Goal: Task Accomplishment & Management: Use online tool/utility

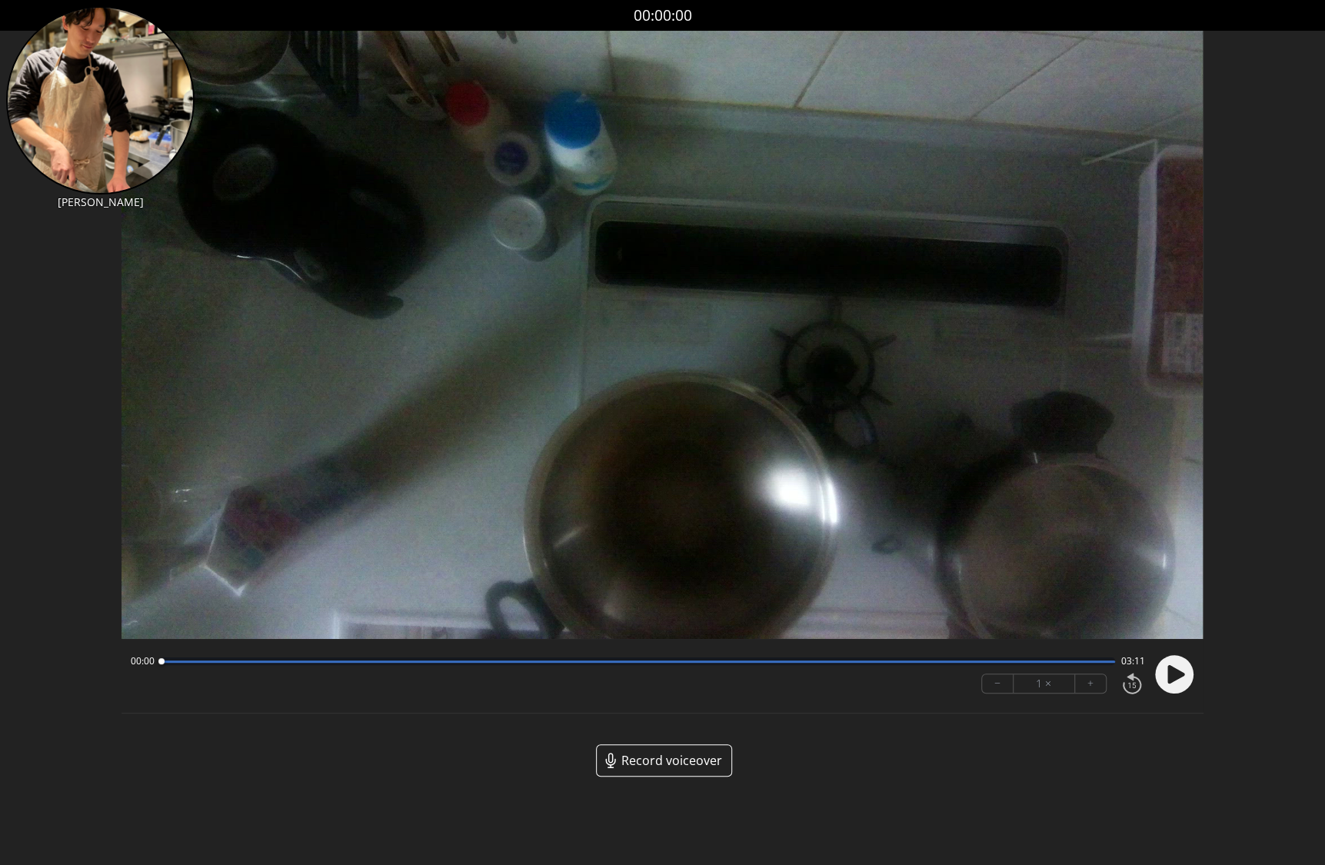
click at [1182, 668] on circle at bounding box center [1174, 674] width 38 height 38
click at [1083, 684] on button "+" at bounding box center [1090, 683] width 31 height 18
click at [1185, 680] on circle at bounding box center [1174, 674] width 38 height 38
click at [1173, 681] on icon at bounding box center [1175, 674] width 17 height 18
click at [1173, 681] on circle at bounding box center [1174, 674] width 38 height 38
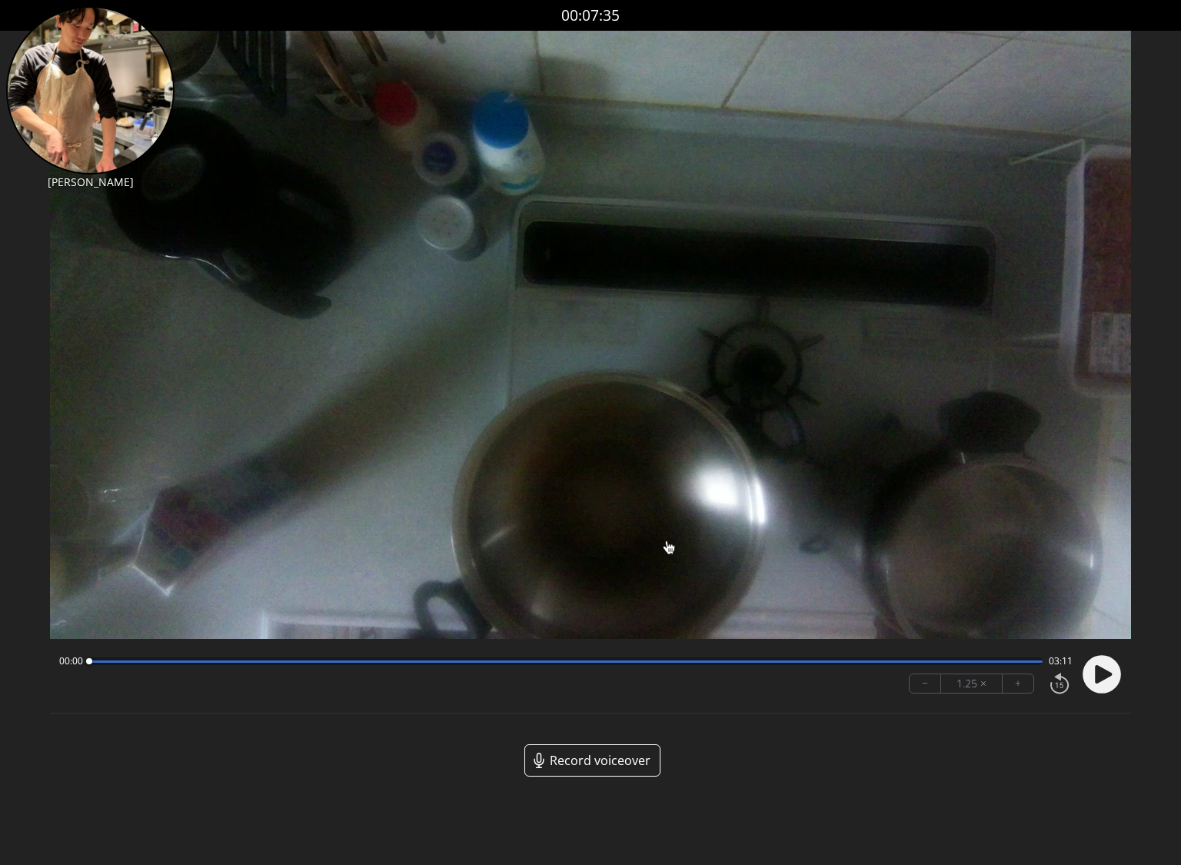
drag, startPoint x: 996, startPoint y: 663, endPoint x: 20, endPoint y: 644, distance: 976.1
click at [20, 644] on div "Discard Recording? You will not be able to recover this once discarded. Cancel …" at bounding box center [590, 400] width 1181 height 801
click at [1107, 677] on icon at bounding box center [1103, 674] width 17 height 18
click at [1099, 673] on icon at bounding box center [1098, 674] width 4 height 16
click at [1114, 661] on circle at bounding box center [1102, 674] width 38 height 38
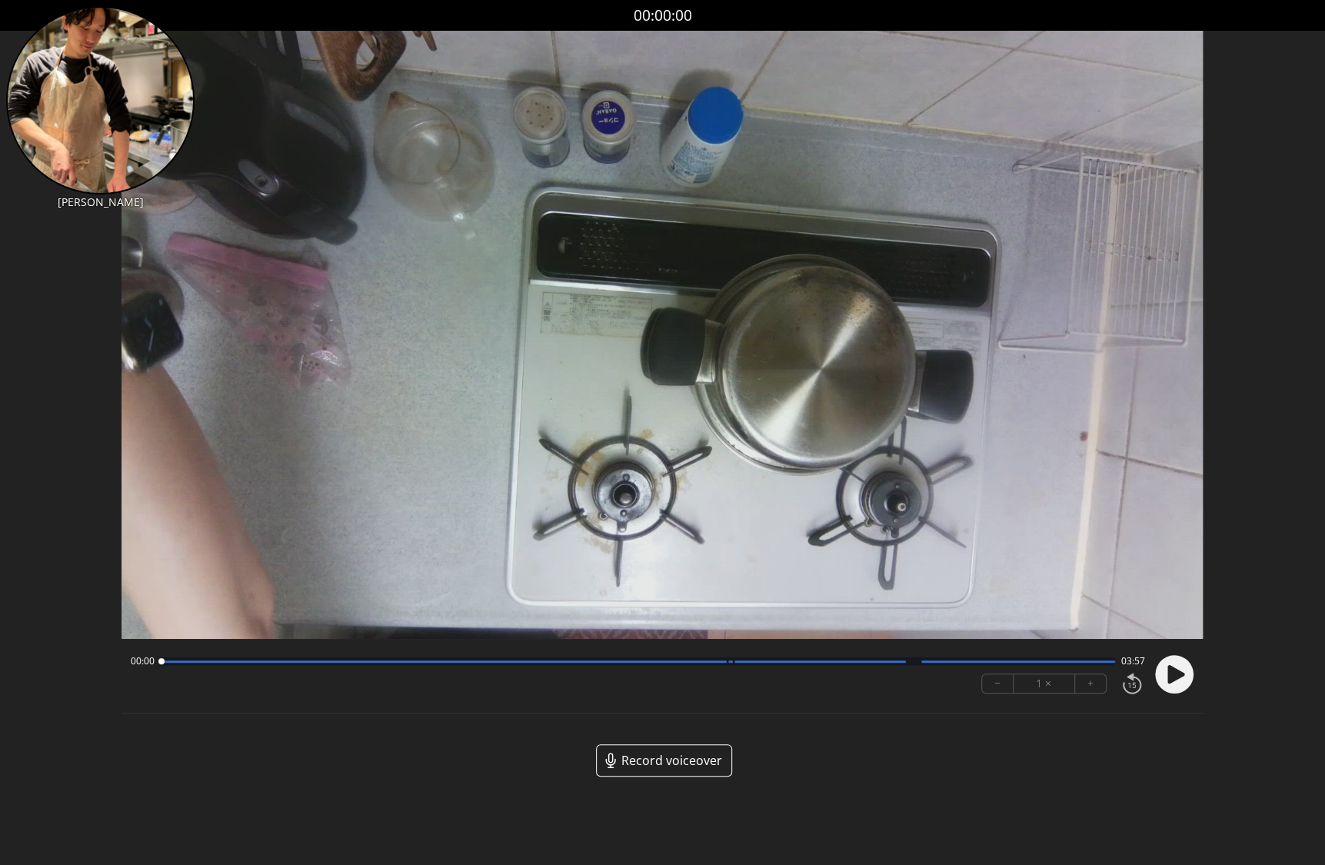
click at [1176, 675] on icon at bounding box center [1175, 674] width 17 height 18
click at [1095, 687] on button "+" at bounding box center [1090, 683] width 31 height 18
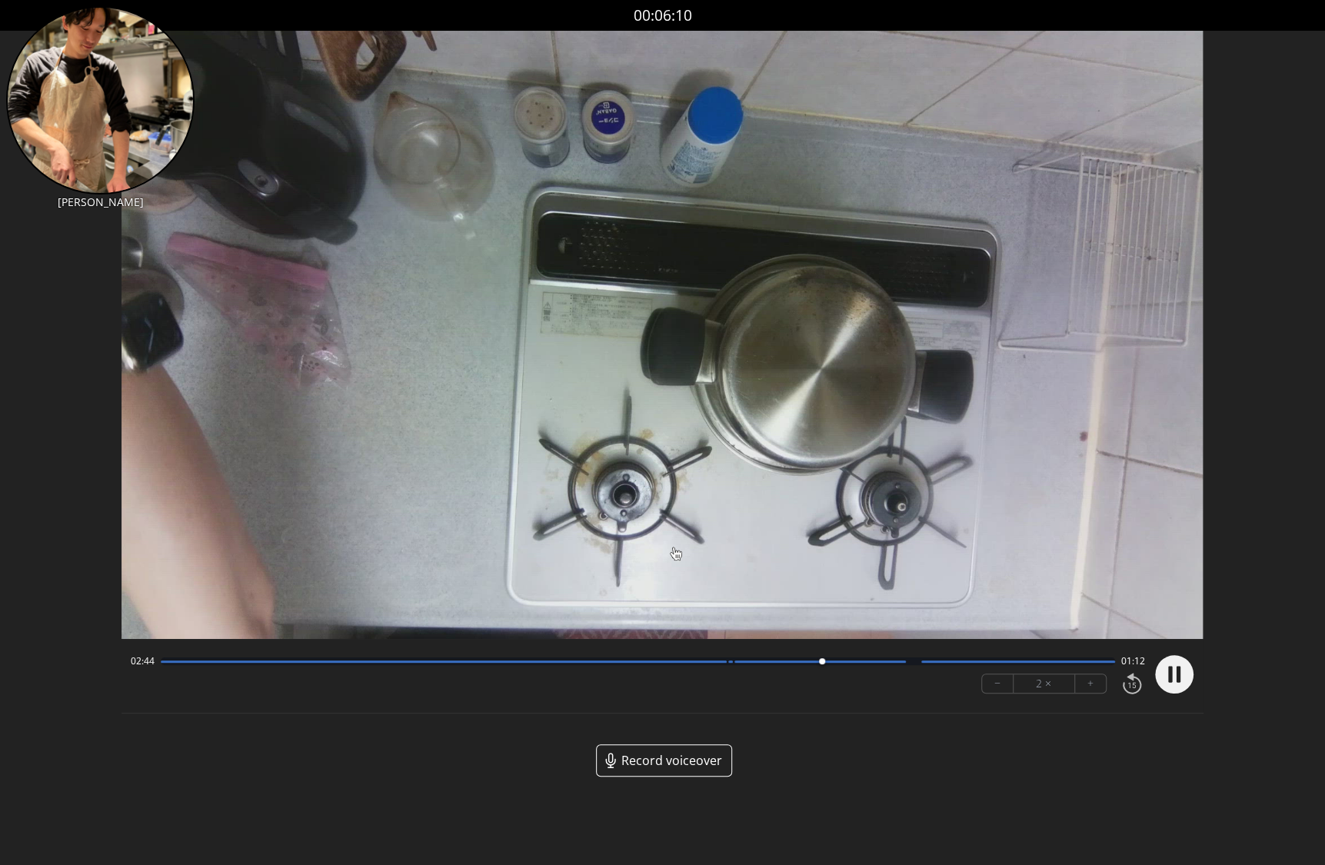
click at [1095, 687] on button "+" at bounding box center [1090, 683] width 31 height 18
click at [999, 684] on button "−" at bounding box center [998, 683] width 32 height 18
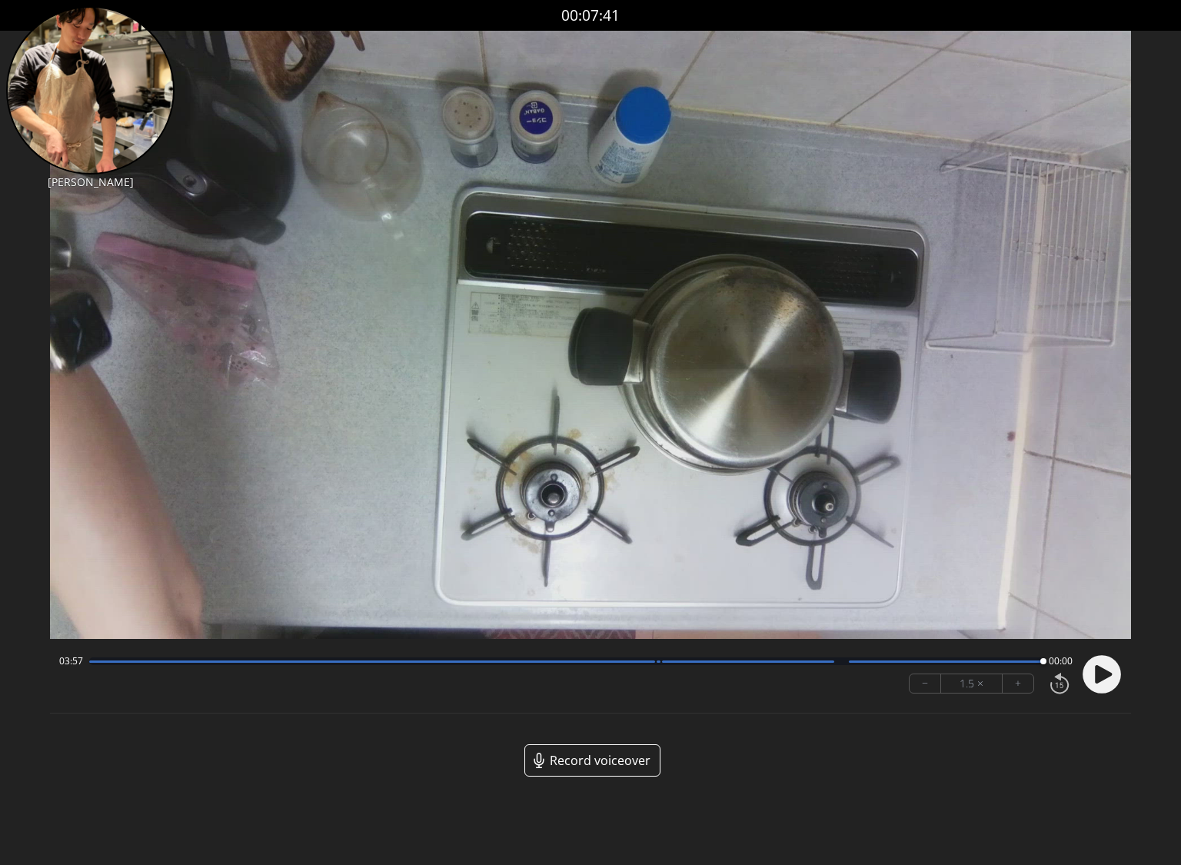
click at [92, 664] on div at bounding box center [566, 662] width 954 height 8
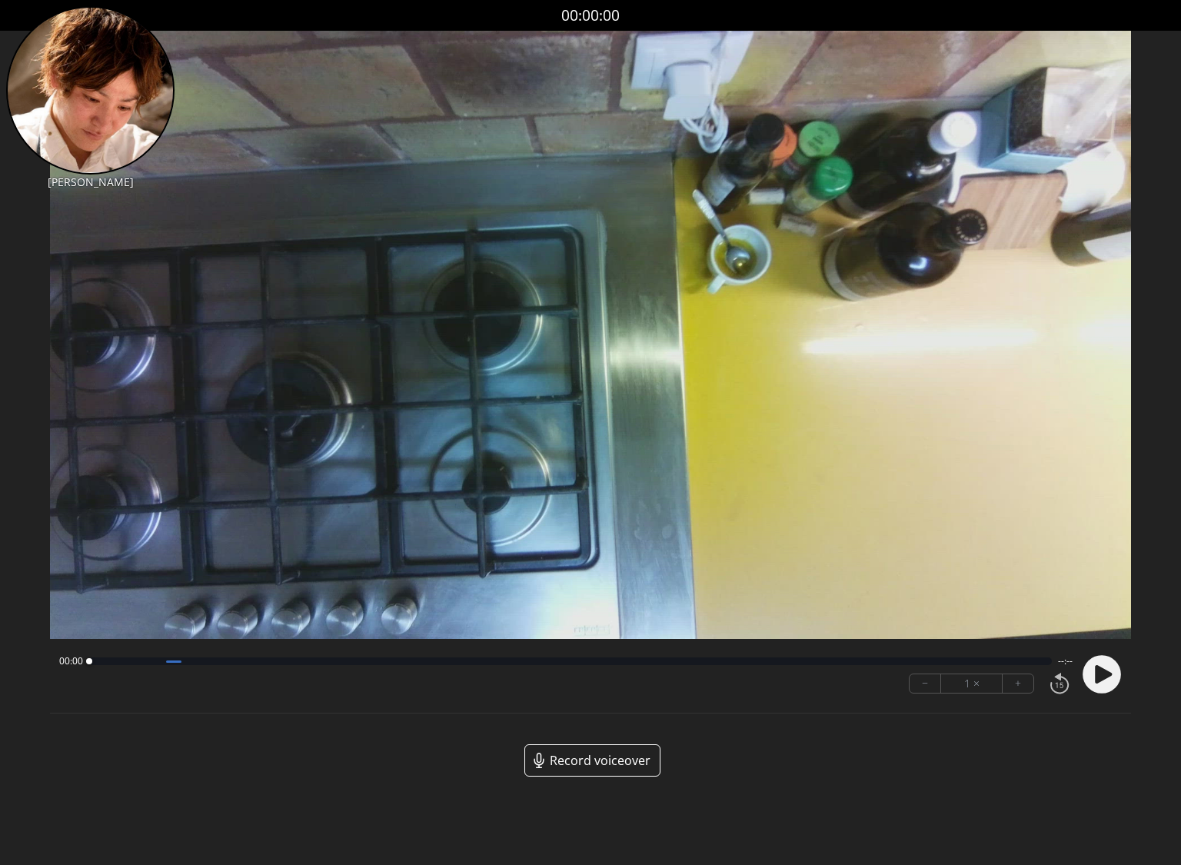
click at [1110, 676] on circle at bounding box center [1102, 674] width 38 height 38
click at [1019, 688] on button "+" at bounding box center [1018, 683] width 31 height 18
click at [1105, 680] on icon at bounding box center [1106, 674] width 4 height 16
drag, startPoint x: 493, startPoint y: 661, endPoint x: 90, endPoint y: 662, distance: 403.0
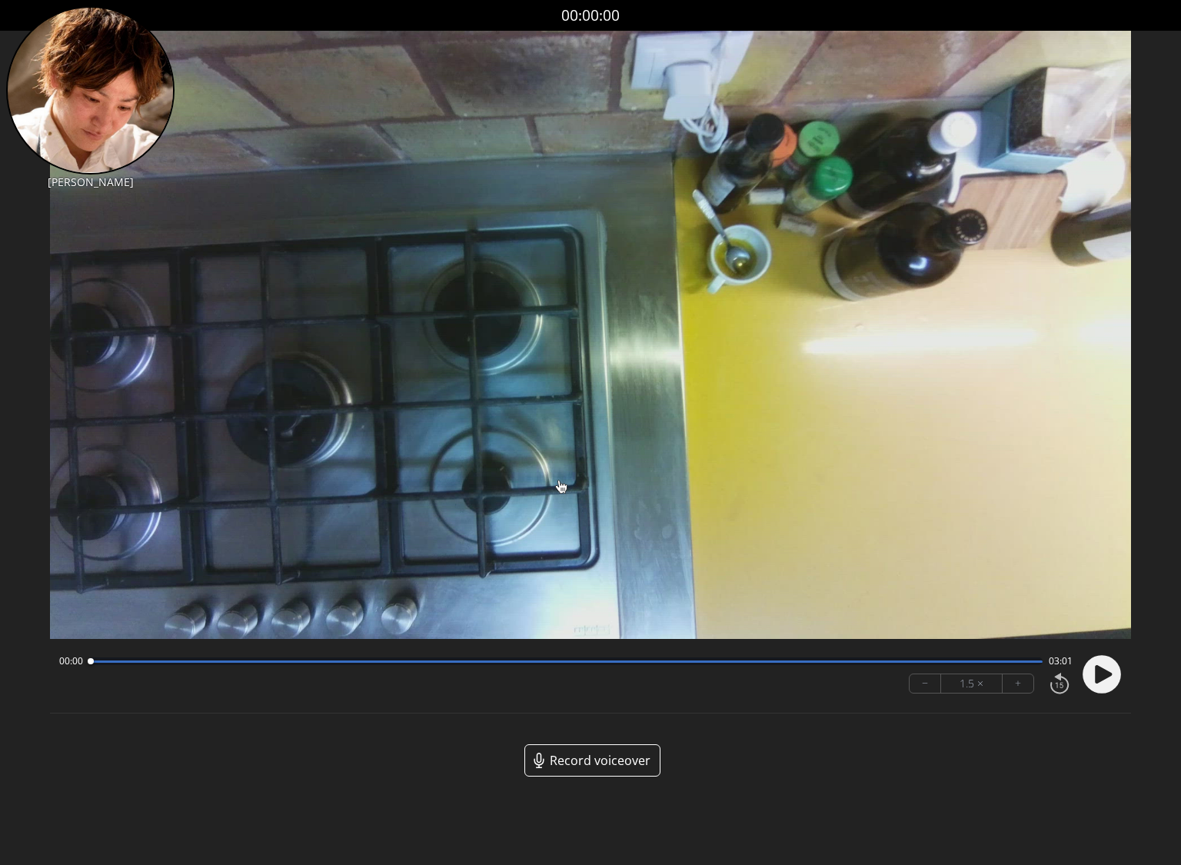
click at [90, 662] on div at bounding box center [91, 661] width 6 height 6
click at [1091, 673] on circle at bounding box center [1102, 674] width 38 height 38
click at [1103, 674] on circle at bounding box center [1102, 674] width 38 height 38
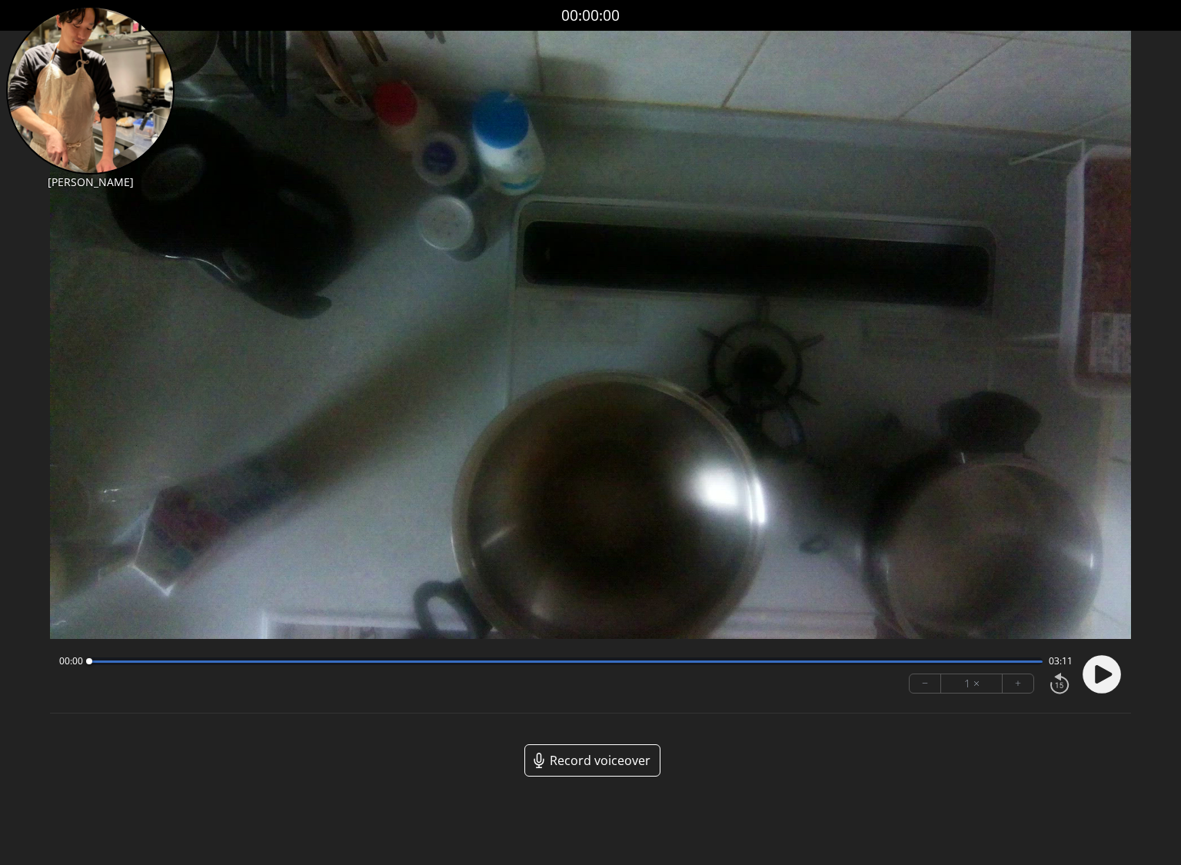
click at [1100, 671] on icon at bounding box center [1103, 674] width 17 height 18
click at [1103, 677] on icon at bounding box center [1103, 674] width 17 height 18
click at [1106, 680] on circle at bounding box center [1102, 674] width 38 height 38
click at [1093, 666] on circle at bounding box center [1102, 674] width 38 height 38
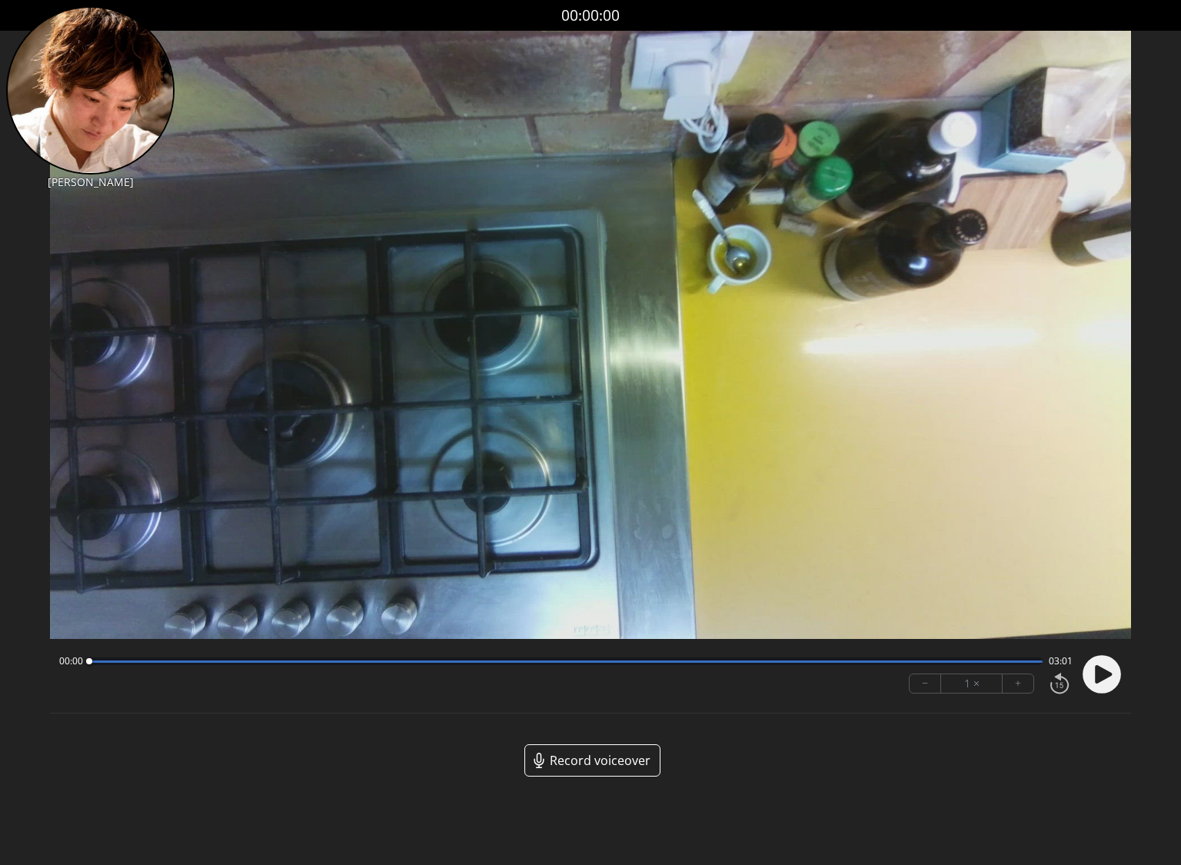
click at [1101, 673] on icon at bounding box center [1103, 674] width 17 height 18
click at [1023, 684] on button "+" at bounding box center [1018, 683] width 31 height 18
click at [1020, 686] on button "+" at bounding box center [1018, 683] width 31 height 18
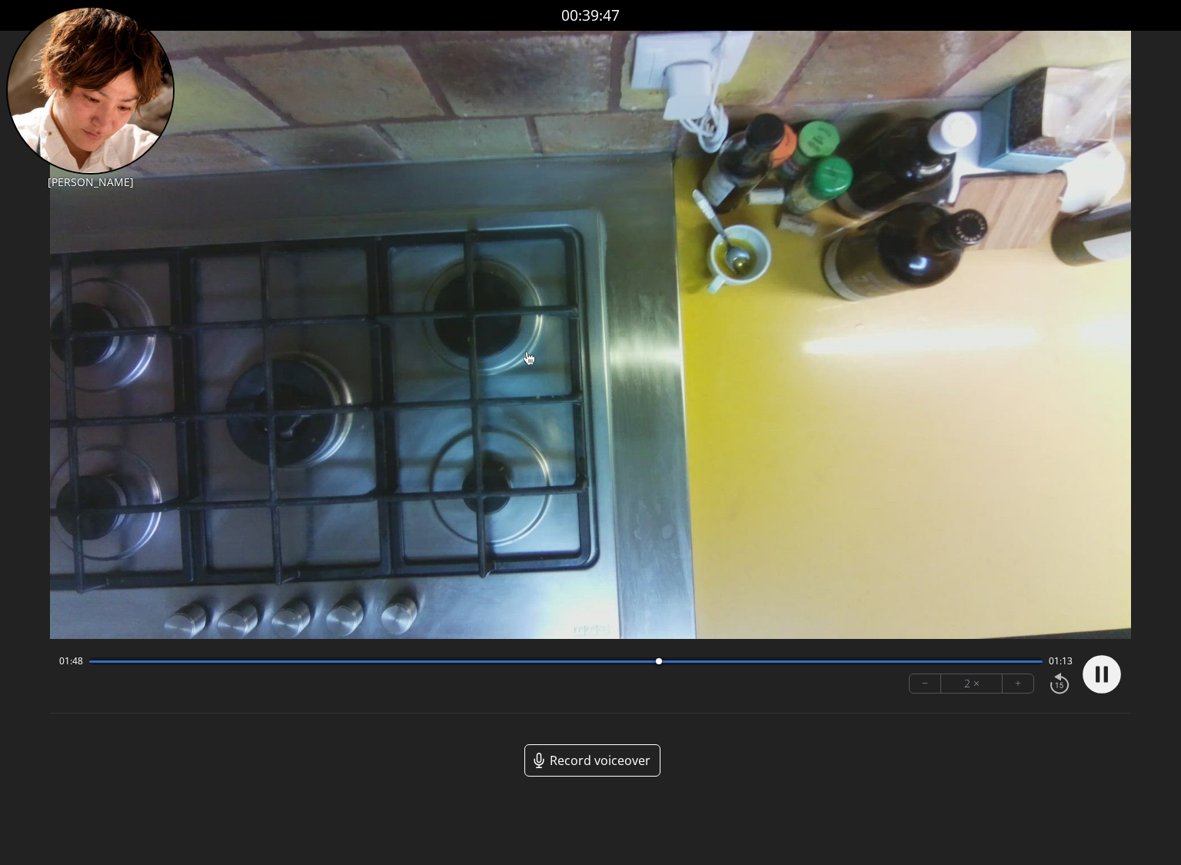
click at [927, 691] on button "−" at bounding box center [926, 683] width 32 height 18
click at [1017, 684] on button "+" at bounding box center [1018, 683] width 31 height 18
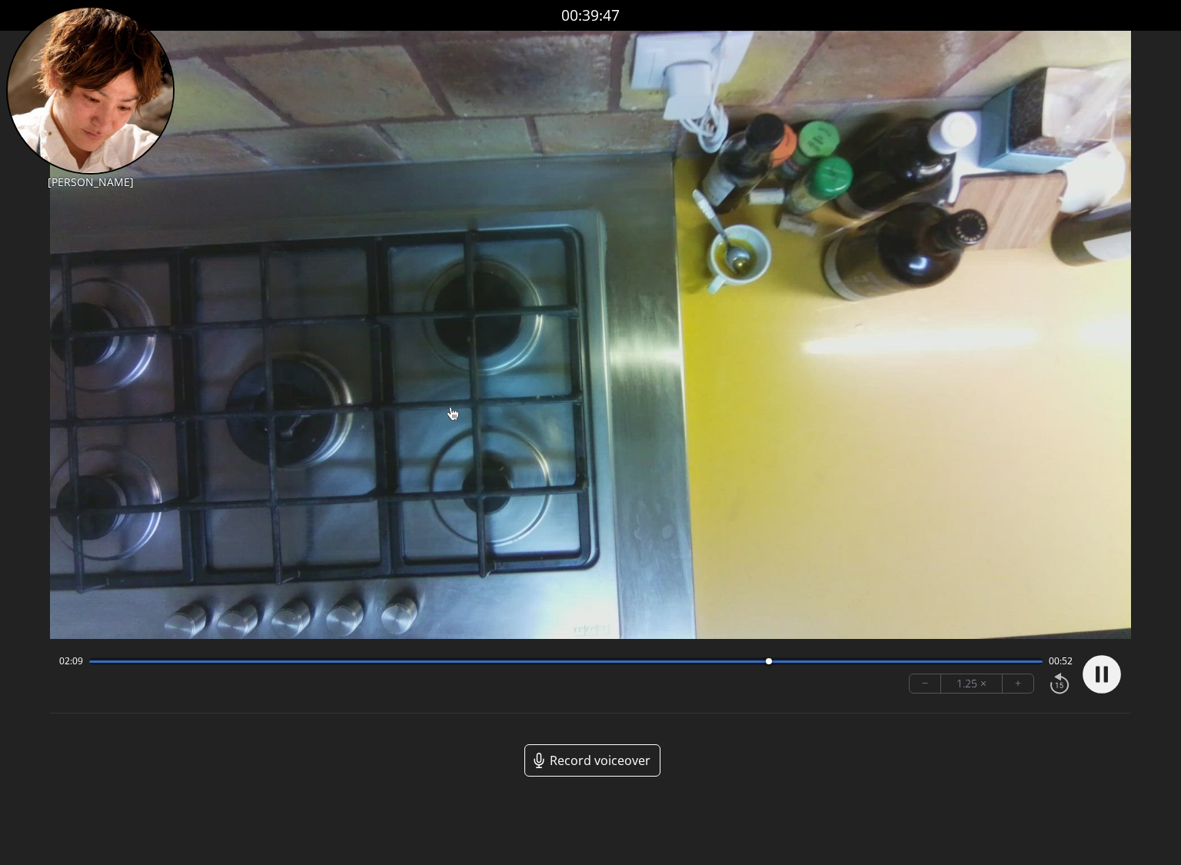
click at [1098, 671] on icon at bounding box center [1098, 674] width 4 height 16
drag, startPoint x: 771, startPoint y: 662, endPoint x: 69, endPoint y: 661, distance: 702.1
click at [69, 661] on div "00:00 03:01" at bounding box center [566, 661] width 1014 height 12
click at [924, 688] on button "−" at bounding box center [926, 683] width 32 height 18
click at [1102, 678] on icon at bounding box center [1103, 674] width 17 height 18
